Goal: Check status

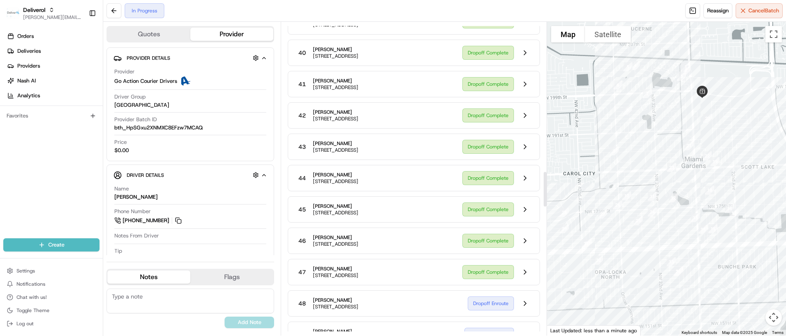
scroll to position [1320, 0]
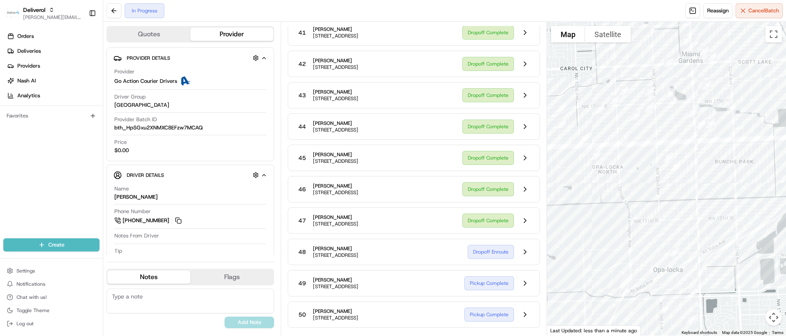
drag, startPoint x: 731, startPoint y: 272, endPoint x: 728, endPoint y: 161, distance: 110.6
click at [728, 161] on div at bounding box center [666, 179] width 239 height 314
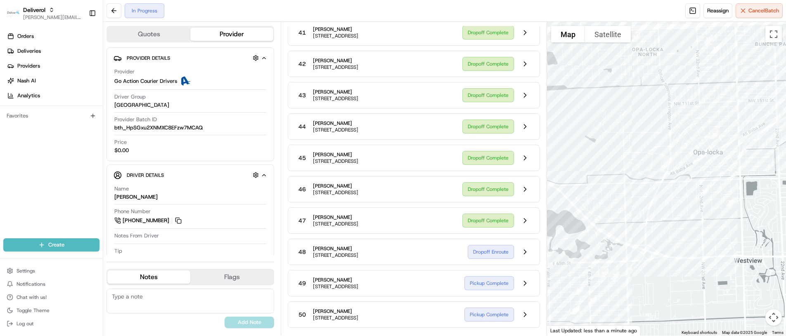
drag, startPoint x: 576, startPoint y: 244, endPoint x: 618, endPoint y: 126, distance: 125.5
click at [618, 126] on div at bounding box center [666, 179] width 239 height 314
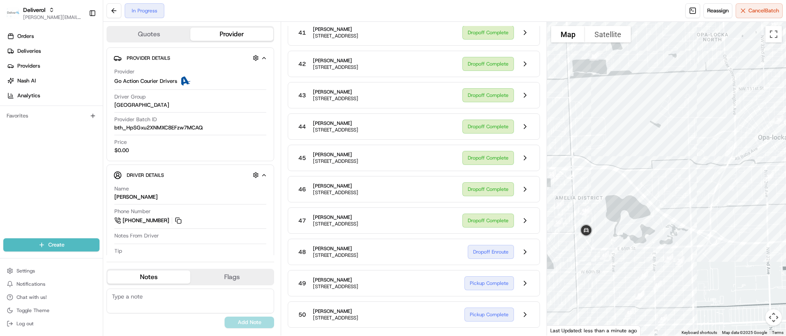
drag, startPoint x: 584, startPoint y: 173, endPoint x: 659, endPoint y: 163, distance: 74.9
click at [659, 163] on div at bounding box center [666, 179] width 239 height 314
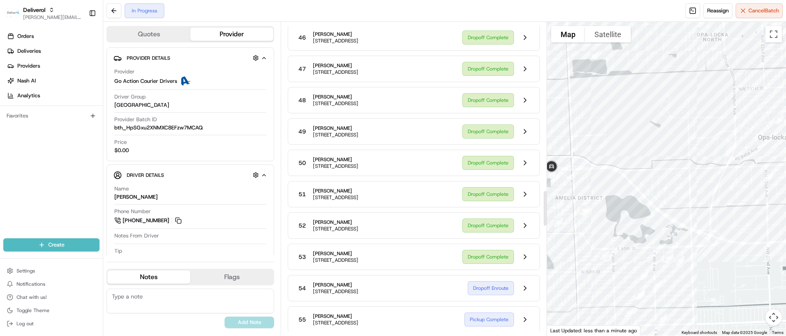
scroll to position [1485, 0]
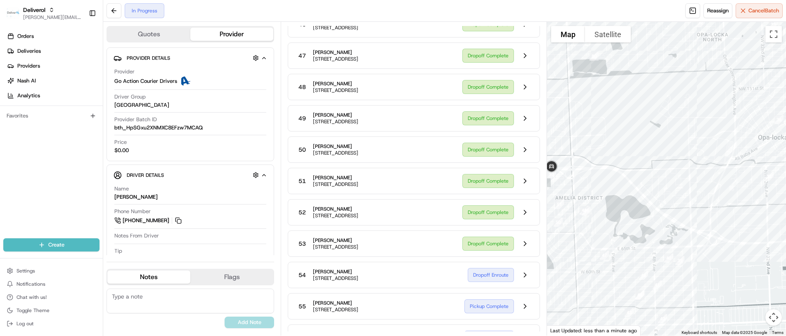
click at [560, 248] on div at bounding box center [666, 179] width 239 height 314
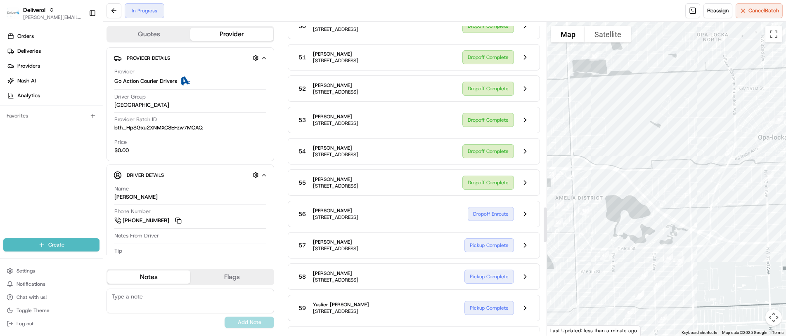
scroll to position [1650, 0]
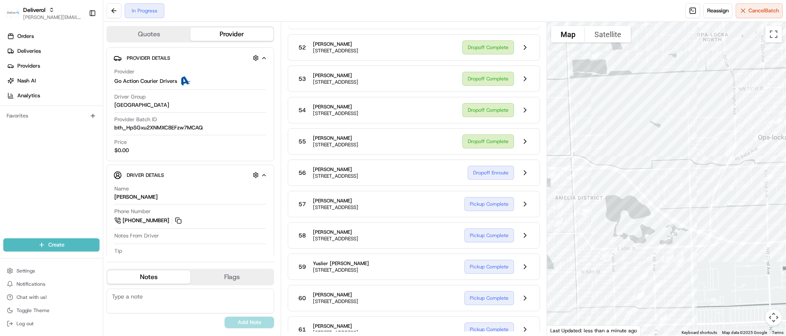
click at [571, 152] on div at bounding box center [666, 179] width 239 height 314
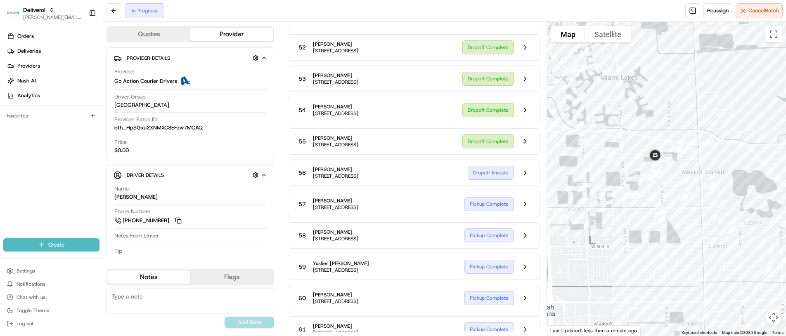
drag, startPoint x: 570, startPoint y: 146, endPoint x: 699, endPoint y: 121, distance: 131.6
click at [699, 121] on div at bounding box center [666, 179] width 239 height 314
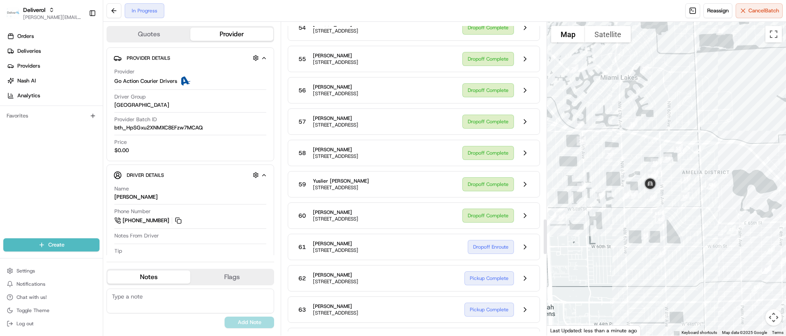
scroll to position [1774, 0]
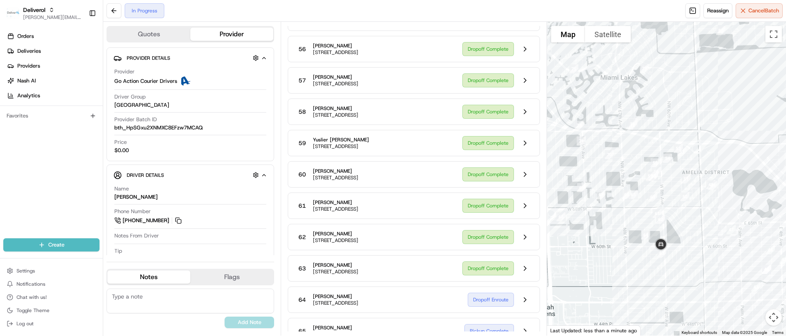
drag, startPoint x: 475, startPoint y: 196, endPoint x: 472, endPoint y: 168, distance: 28.6
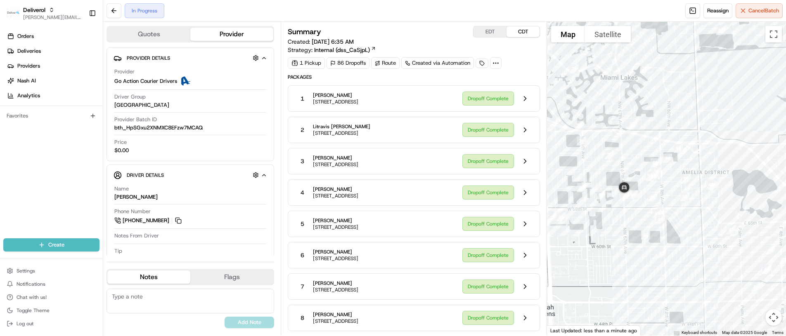
scroll to position [1774, 0]
